Goal: Use online tool/utility

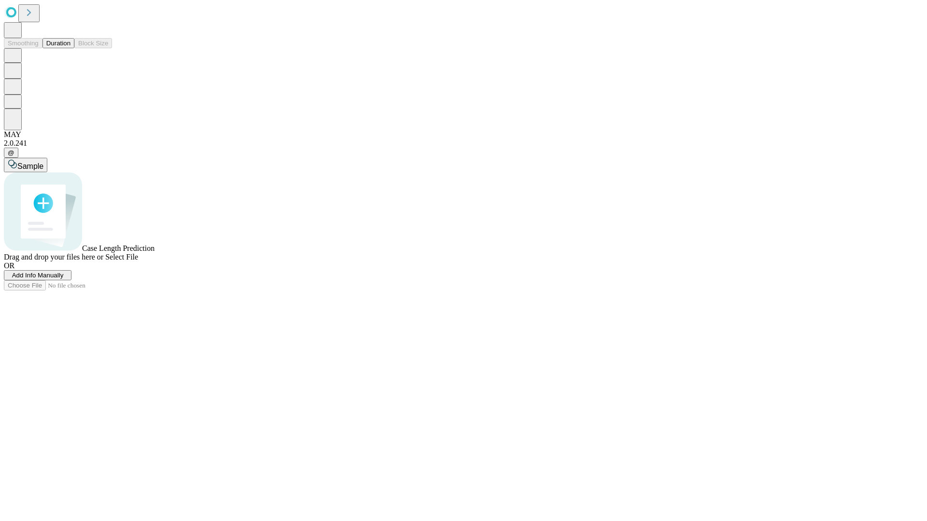
click at [70, 48] on button "Duration" at bounding box center [58, 43] width 32 height 10
click at [43, 162] on span "Sample" at bounding box center [30, 166] width 26 height 8
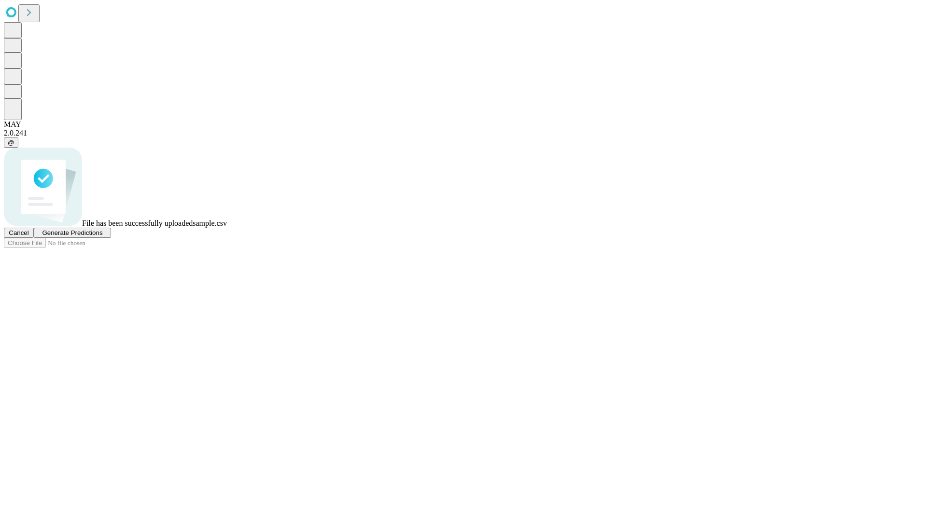
click at [102, 237] on span "Generate Predictions" at bounding box center [72, 232] width 60 height 7
